Goal: Navigation & Orientation: Find specific page/section

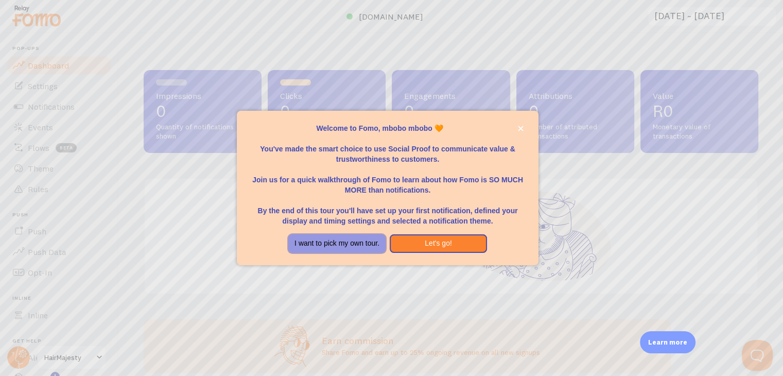
click at [362, 239] on button "I want to pick my own tour." at bounding box center [336, 243] width 97 height 19
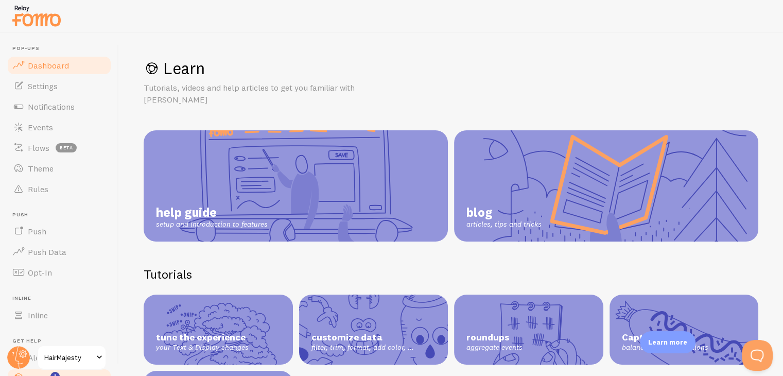
click at [58, 69] on span "Dashboard" at bounding box center [48, 65] width 41 height 10
